Goal: Check status: Check status

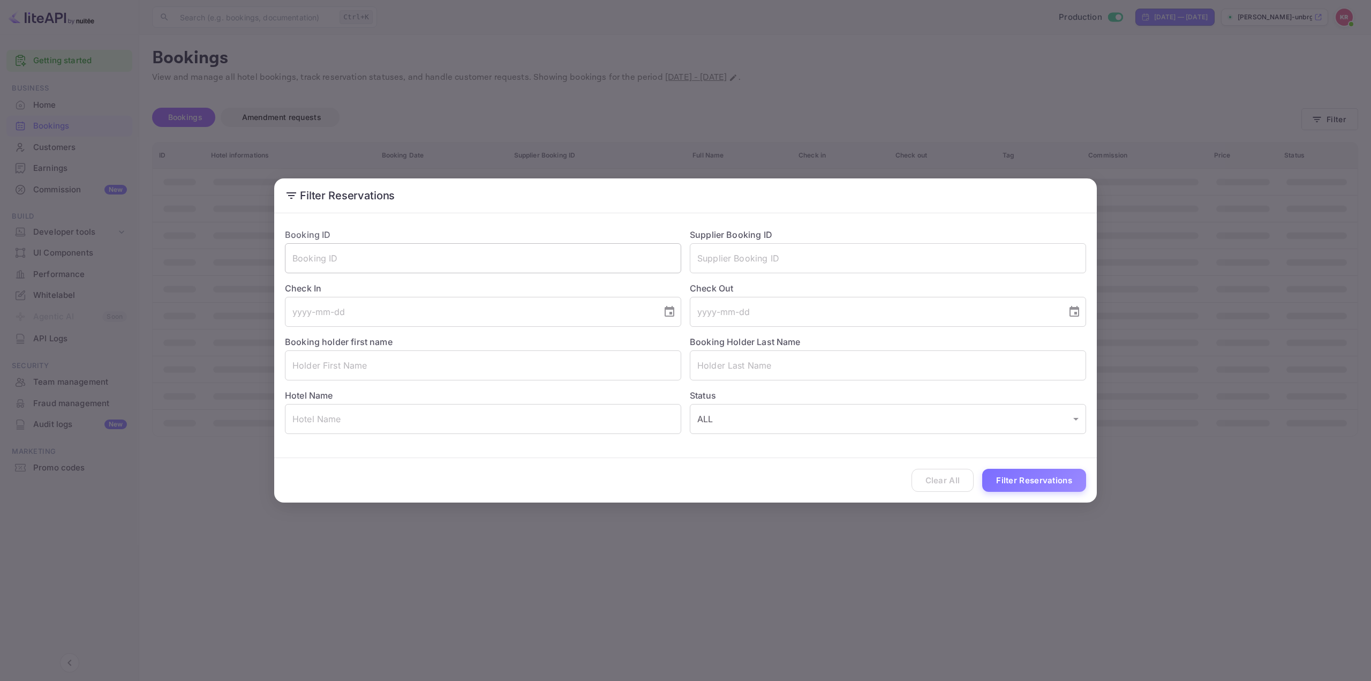
click at [393, 252] on input "text" at bounding box center [483, 258] width 396 height 30
paste input "ICQS1G-5q"
type input "ICQS1G-5q"
click at [1017, 479] on button "Filter Reservations" at bounding box center [1034, 480] width 104 height 23
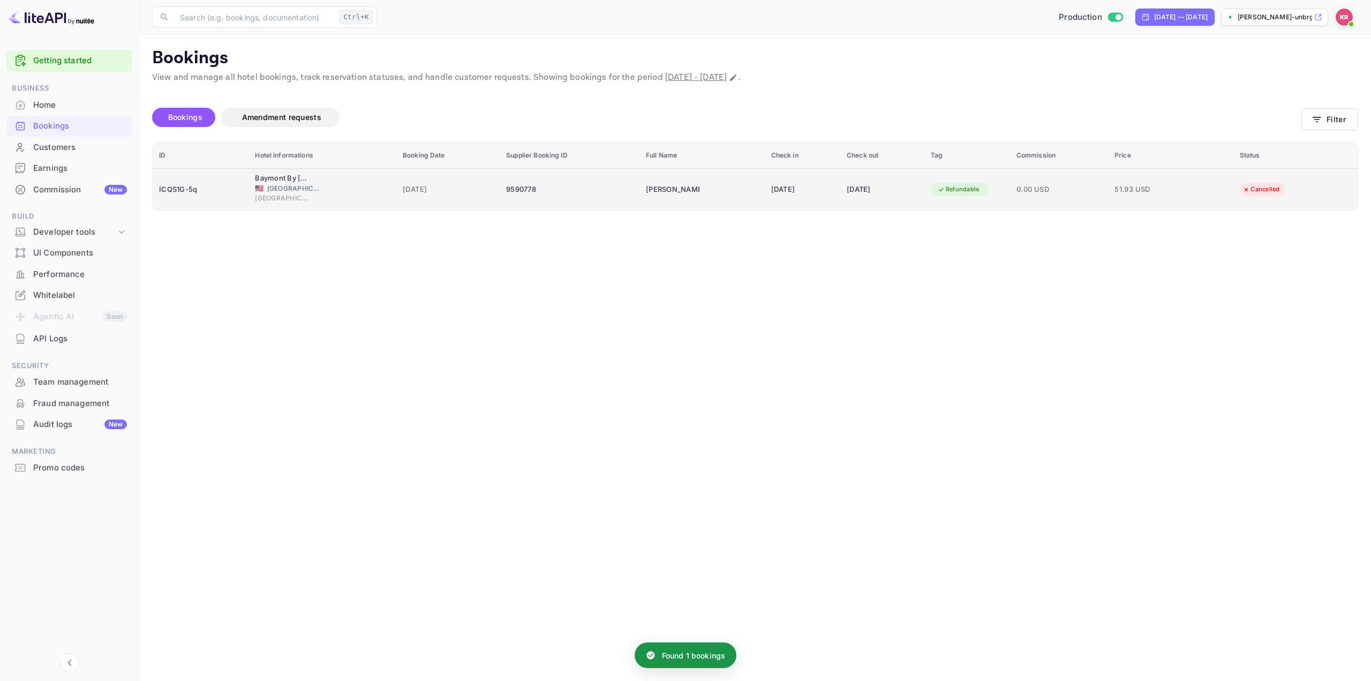
click at [871, 188] on div "[DATE]" at bounding box center [882, 189] width 71 height 17
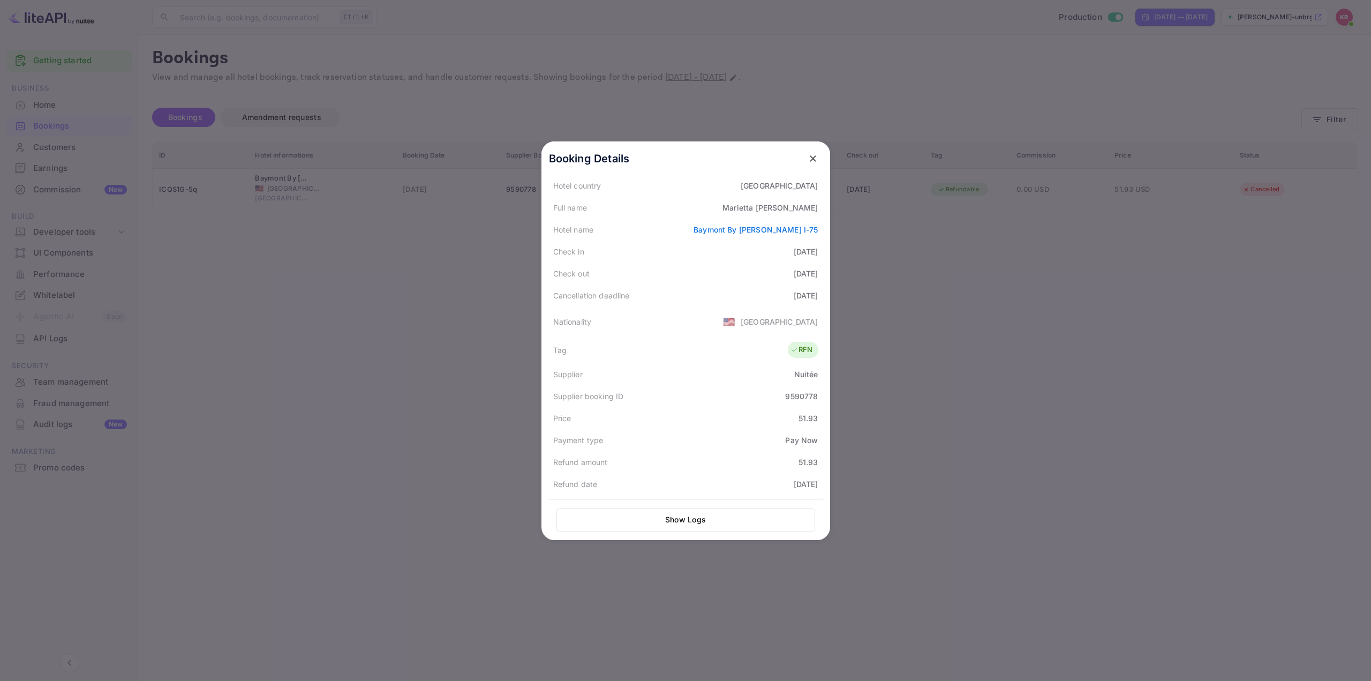
scroll to position [161, 0]
click at [920, 358] on div at bounding box center [685, 340] width 1371 height 681
